Goal: Task Accomplishment & Management: Complete application form

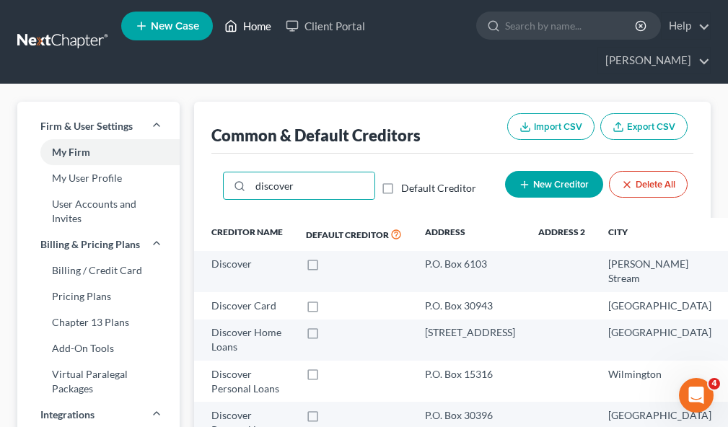
click at [257, 28] on link "Home" at bounding box center [247, 26] width 61 height 26
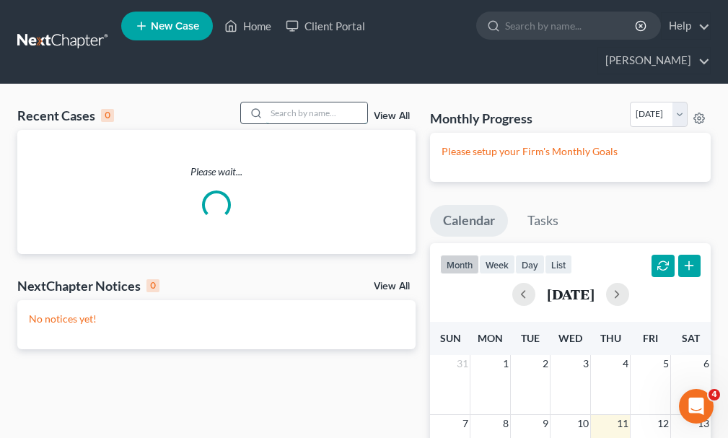
click at [291, 102] on input "search" at bounding box center [316, 112] width 101 height 21
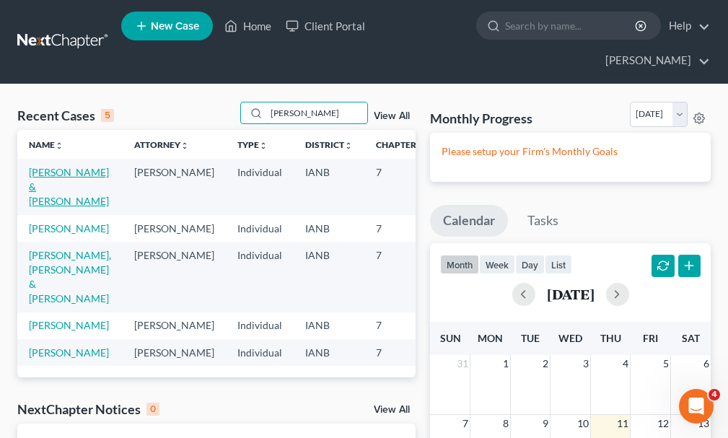
type input "[PERSON_NAME]"
click at [45, 166] on link "[PERSON_NAME] & [PERSON_NAME]" at bounding box center [69, 186] width 80 height 41
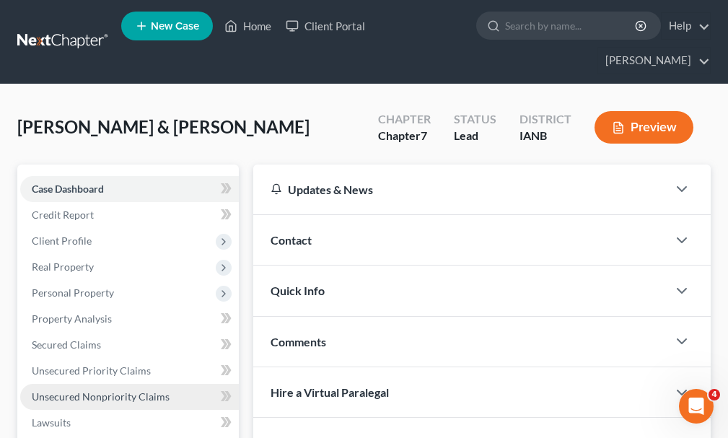
click at [66, 390] on span "Unsecured Nonpriority Claims" at bounding box center [101, 396] width 138 height 12
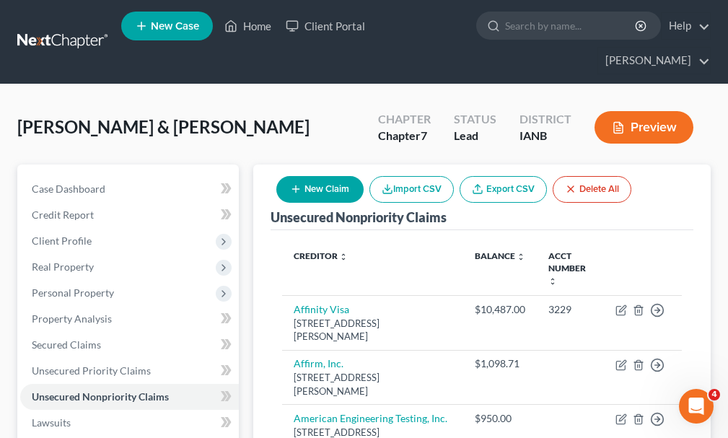
click at [323, 176] on button "New Claim" at bounding box center [319, 189] width 87 height 27
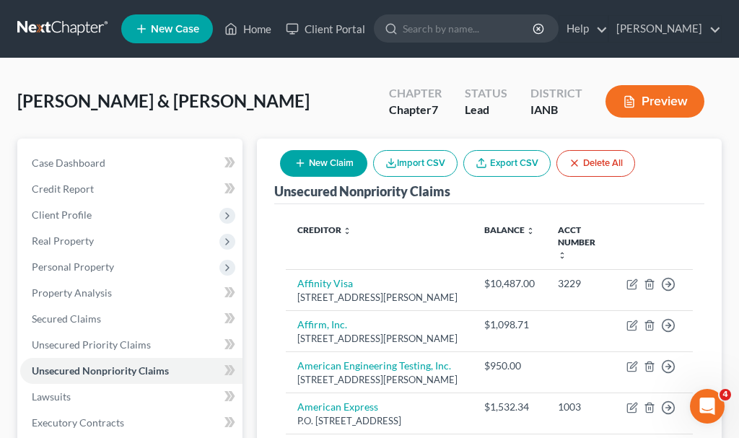
select select "2"
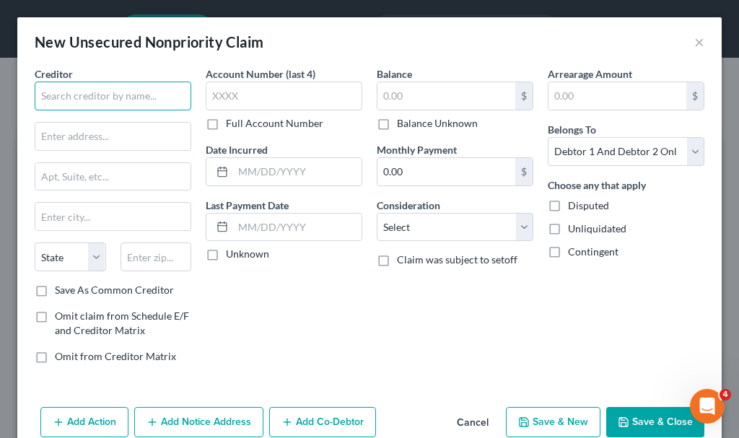
click at [131, 92] on input "text" at bounding box center [113, 96] width 157 height 29
type input "ESS"
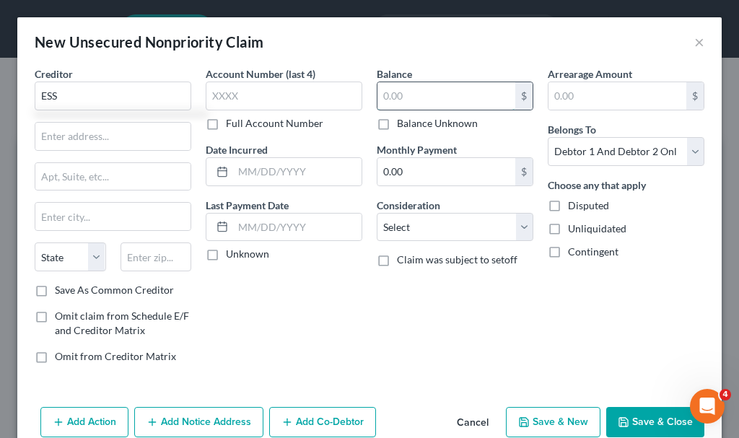
click at [429, 93] on input "text" at bounding box center [446, 95] width 138 height 27
type input "59,213"
click at [646, 421] on button "Save & Close" at bounding box center [655, 422] width 98 height 30
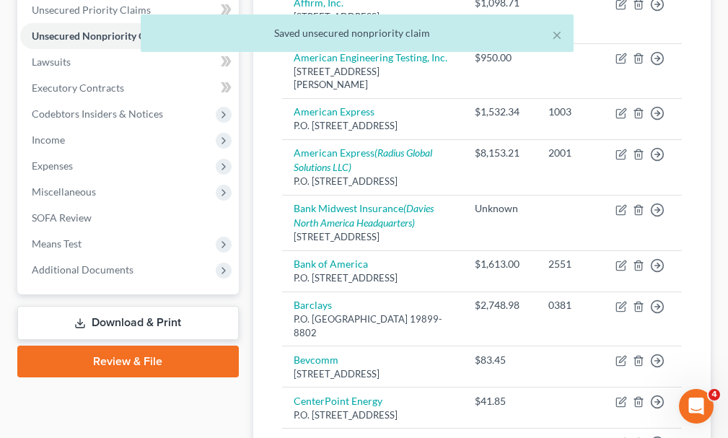
click at [92, 306] on link "Download & Print" at bounding box center [128, 323] width 222 height 34
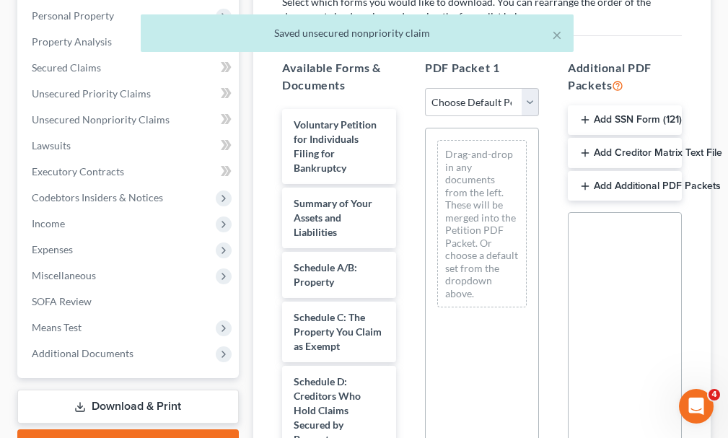
scroll to position [289, 0]
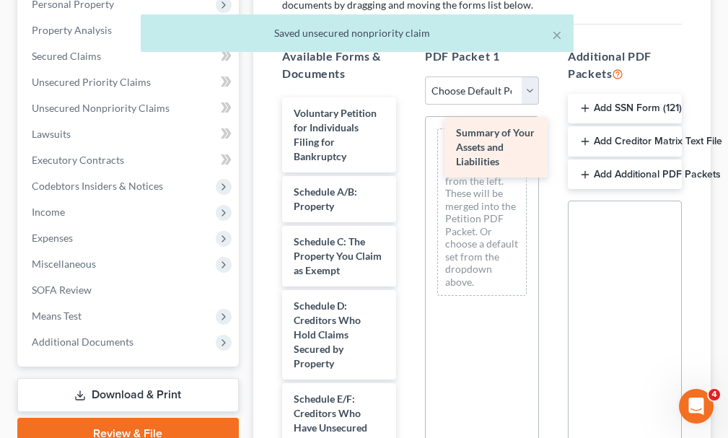
drag, startPoint x: 317, startPoint y: 177, endPoint x: 479, endPoint y: 144, distance: 165.8
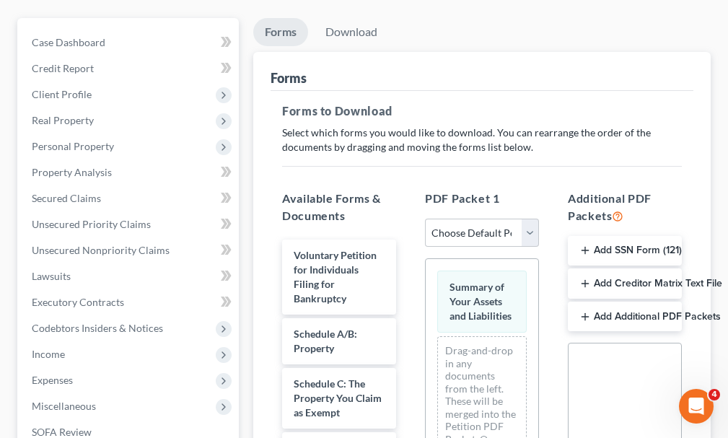
scroll to position [0, 0]
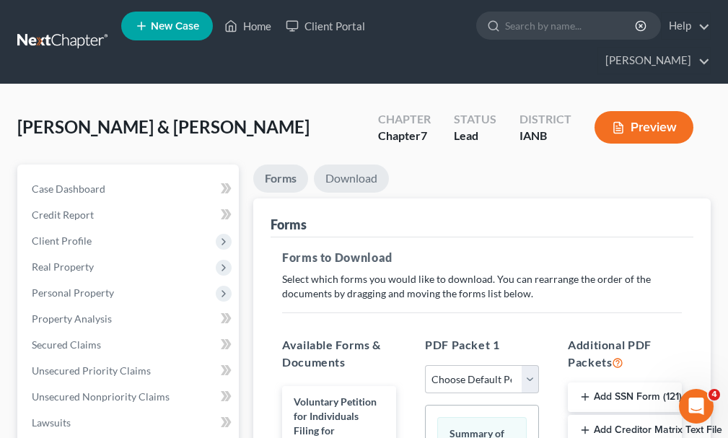
click at [350, 165] on link "Download" at bounding box center [351, 179] width 75 height 28
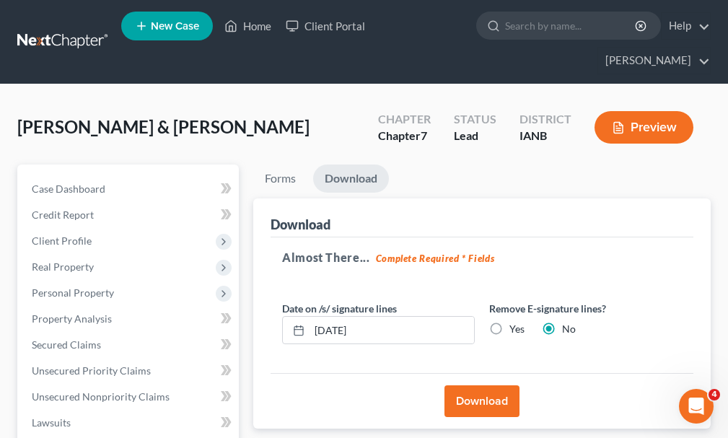
click at [456, 385] on button "Download" at bounding box center [482, 401] width 75 height 32
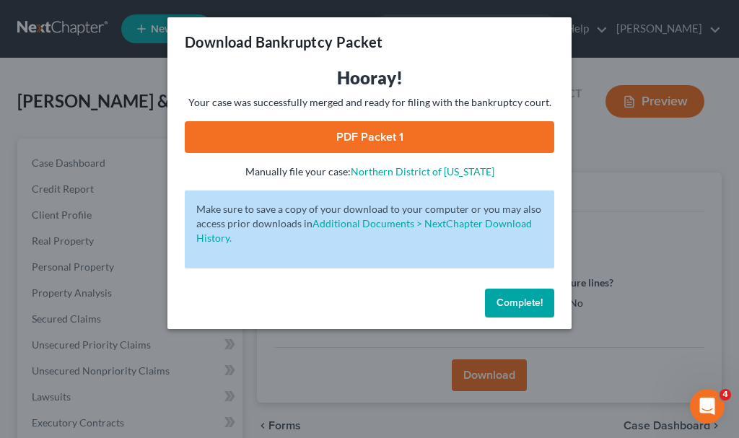
click at [351, 137] on link "PDF Packet 1" at bounding box center [370, 137] width 370 height 32
click at [515, 302] on span "Complete!" at bounding box center [520, 303] width 46 height 12
